Goal: Task Accomplishment & Management: Use online tool/utility

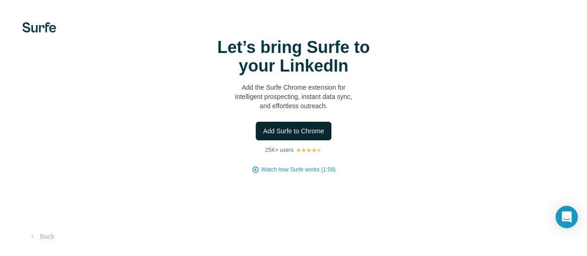
click at [263, 136] on span "Add Surfe to Chrome" at bounding box center [293, 130] width 61 height 9
